Goal: Information Seeking & Learning: Learn about a topic

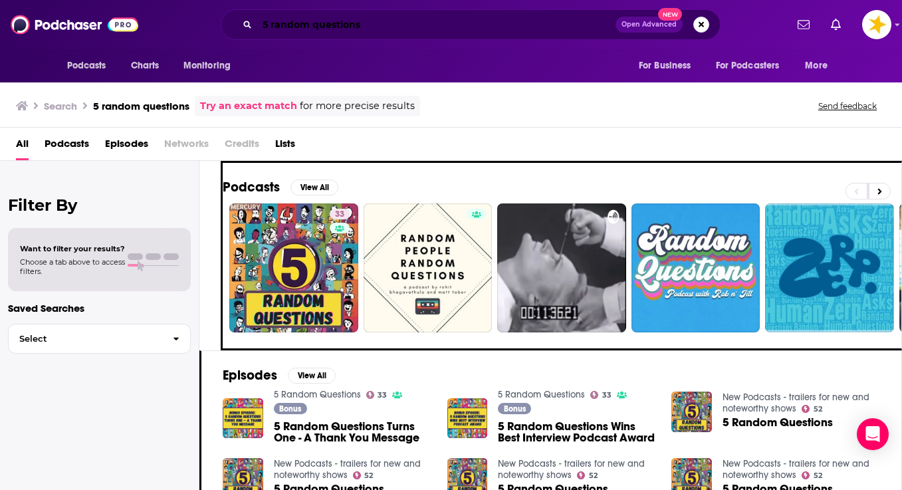
click at [369, 21] on input "5 random questions" at bounding box center [436, 24] width 358 height 21
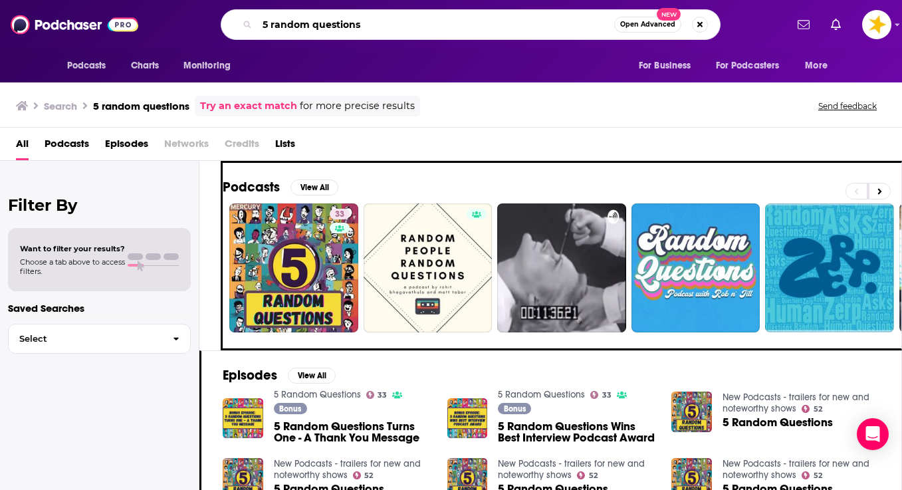
click at [368, 25] on input "5 random questions" at bounding box center [435, 24] width 357 height 21
type input "good job"
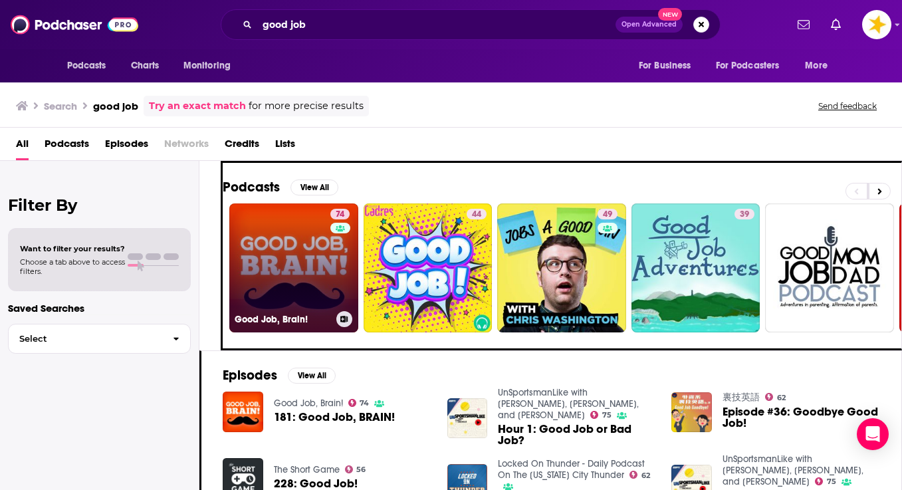
click at [281, 226] on link "74 Good Job, Brain!" at bounding box center [293, 267] width 129 height 129
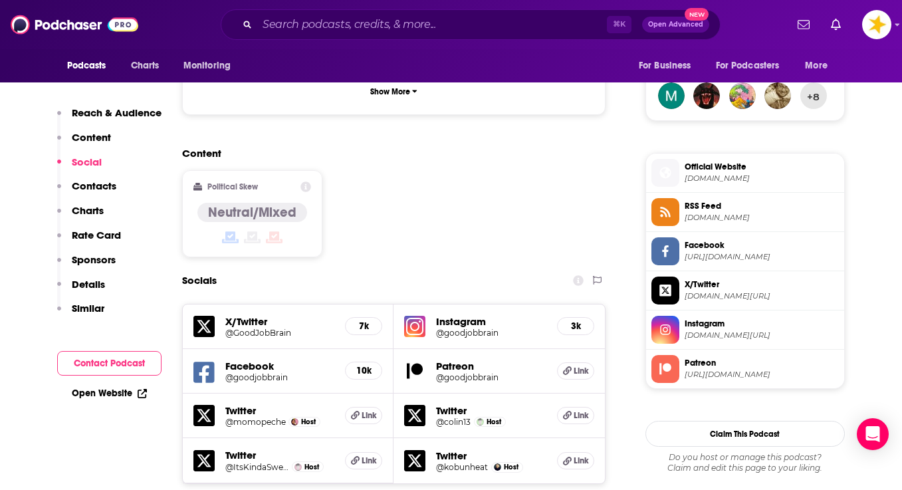
scroll to position [1073, 0]
